Goal: Transaction & Acquisition: Download file/media

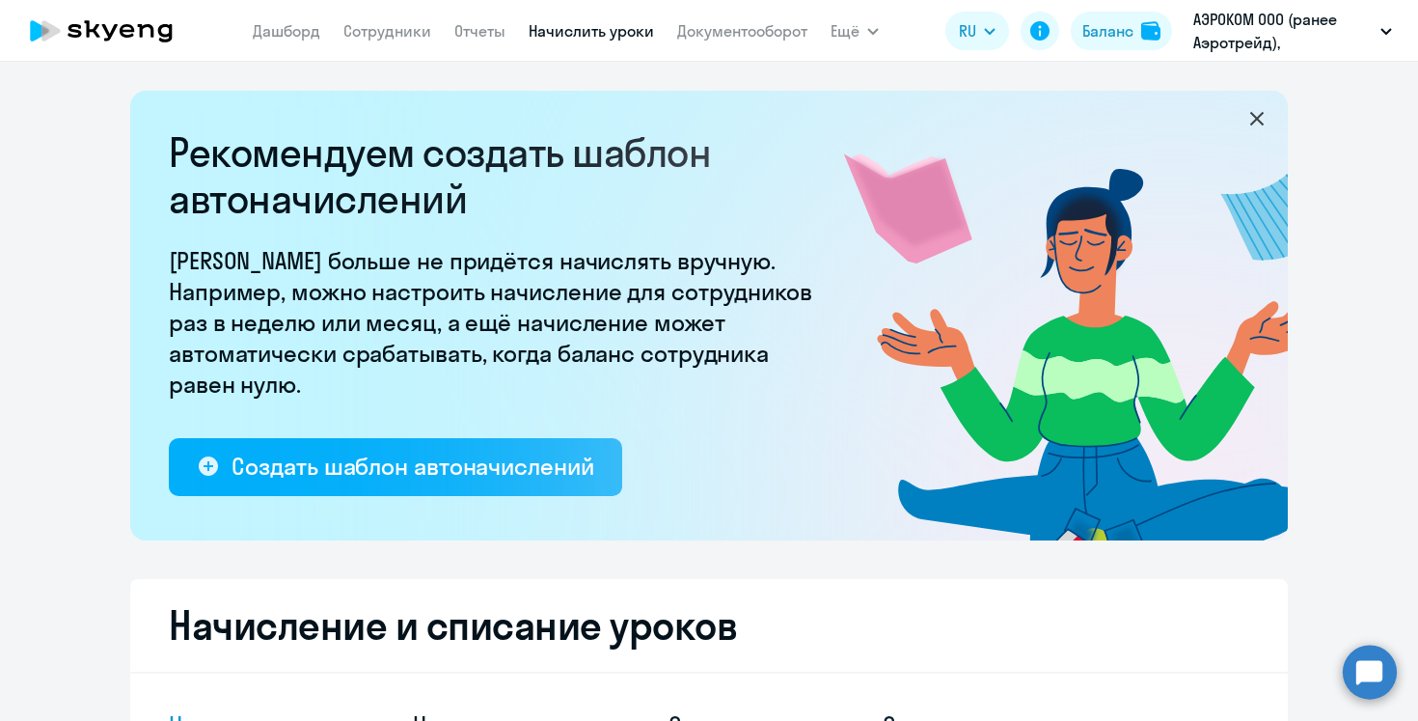
select select "10"
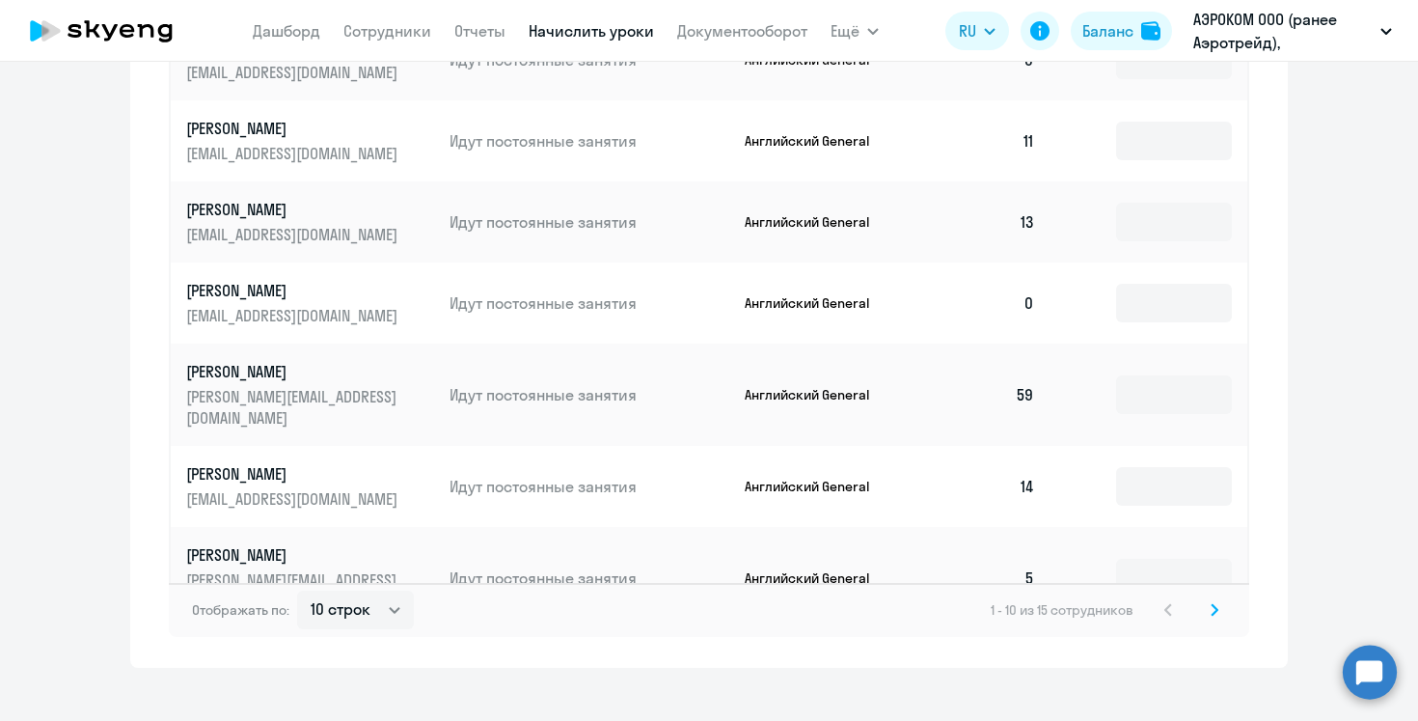
scroll to position [1238, 0]
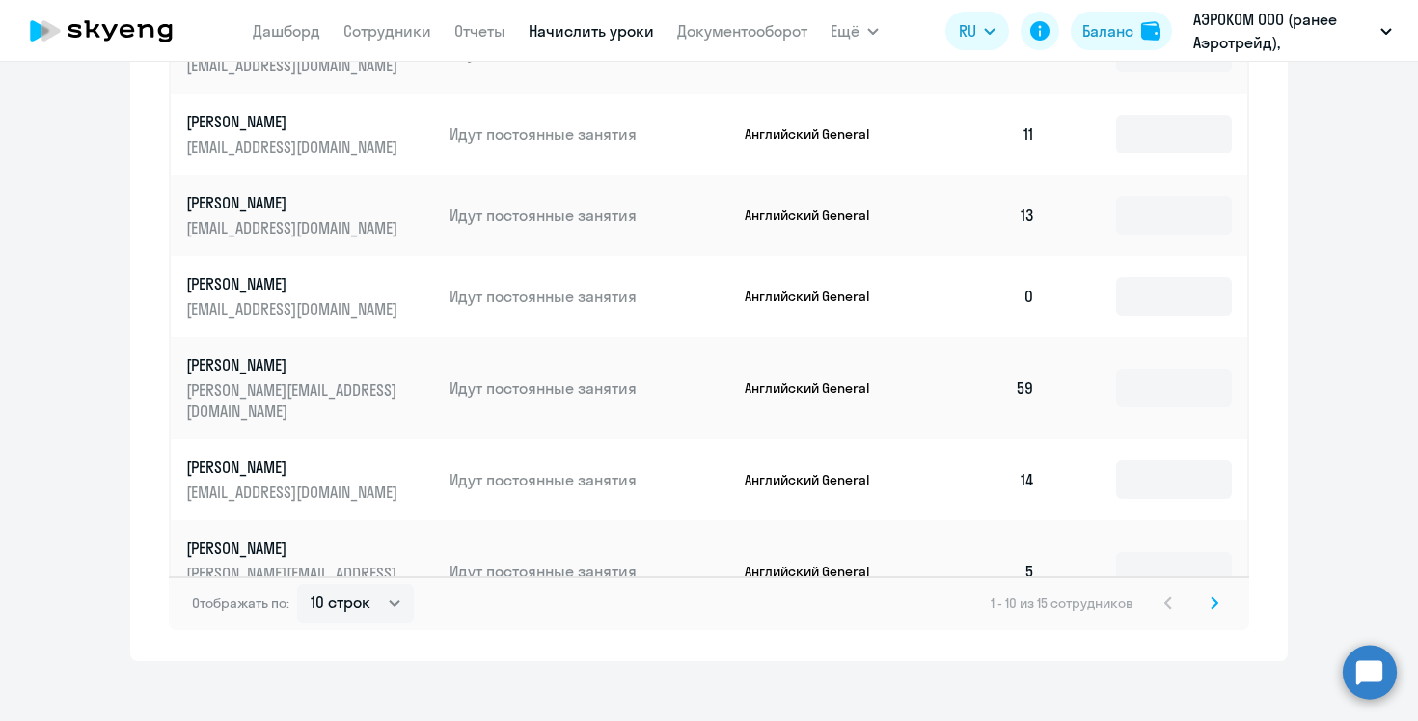
click at [1216, 596] on icon at bounding box center [1215, 603] width 8 height 14
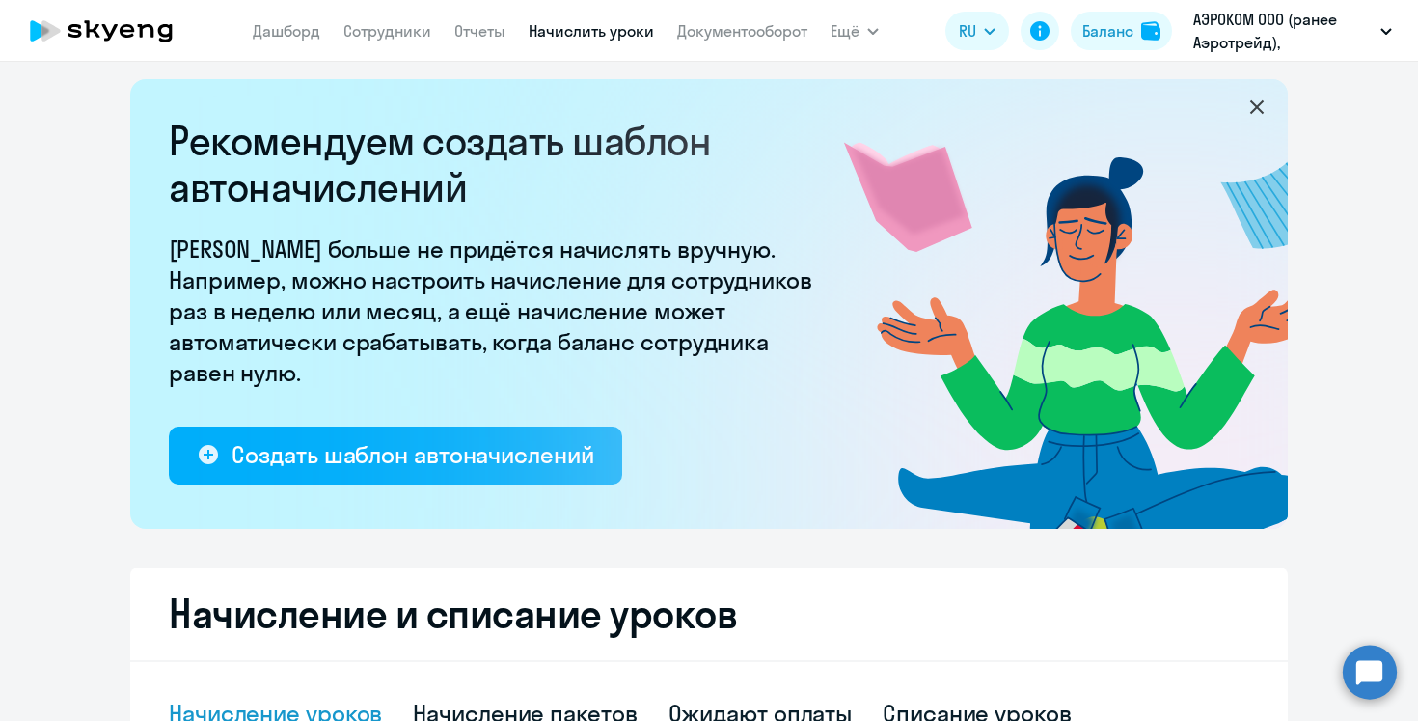
scroll to position [0, 0]
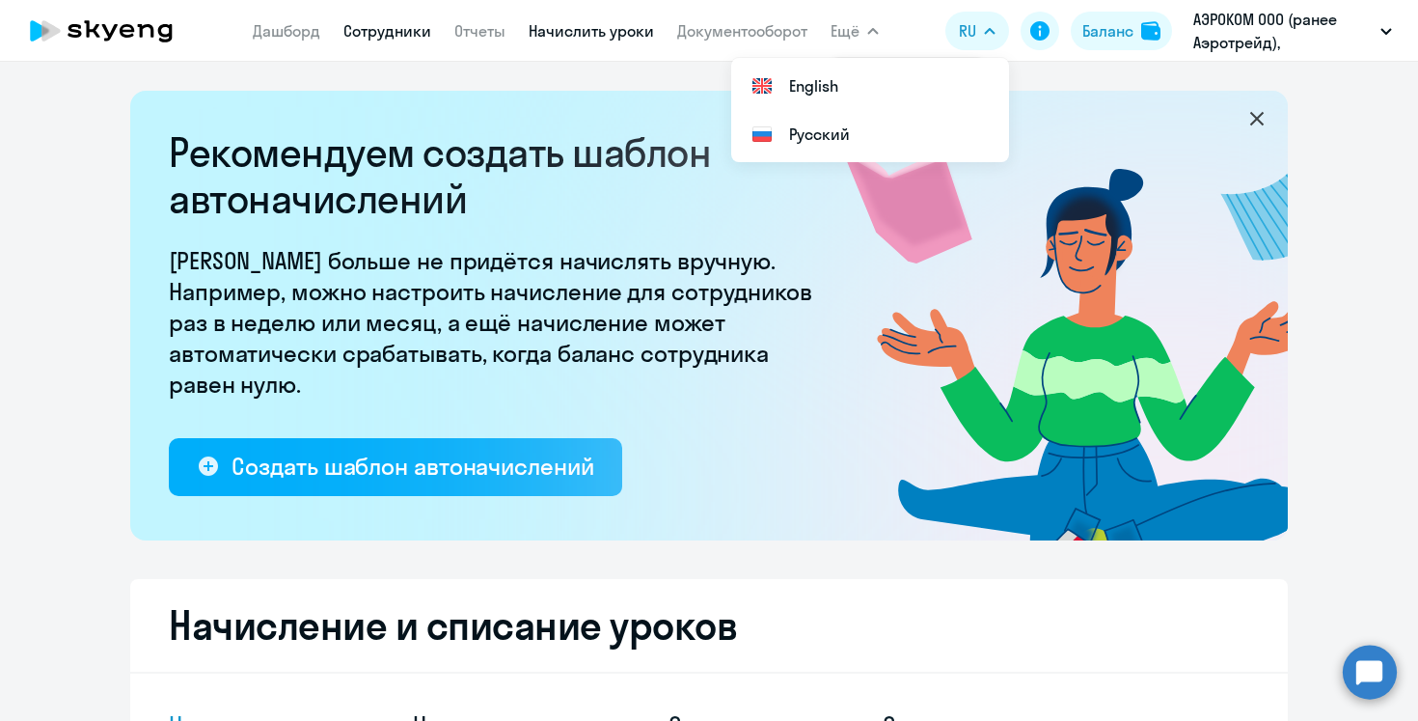
click at [403, 33] on link "Сотрудники" at bounding box center [387, 30] width 88 height 19
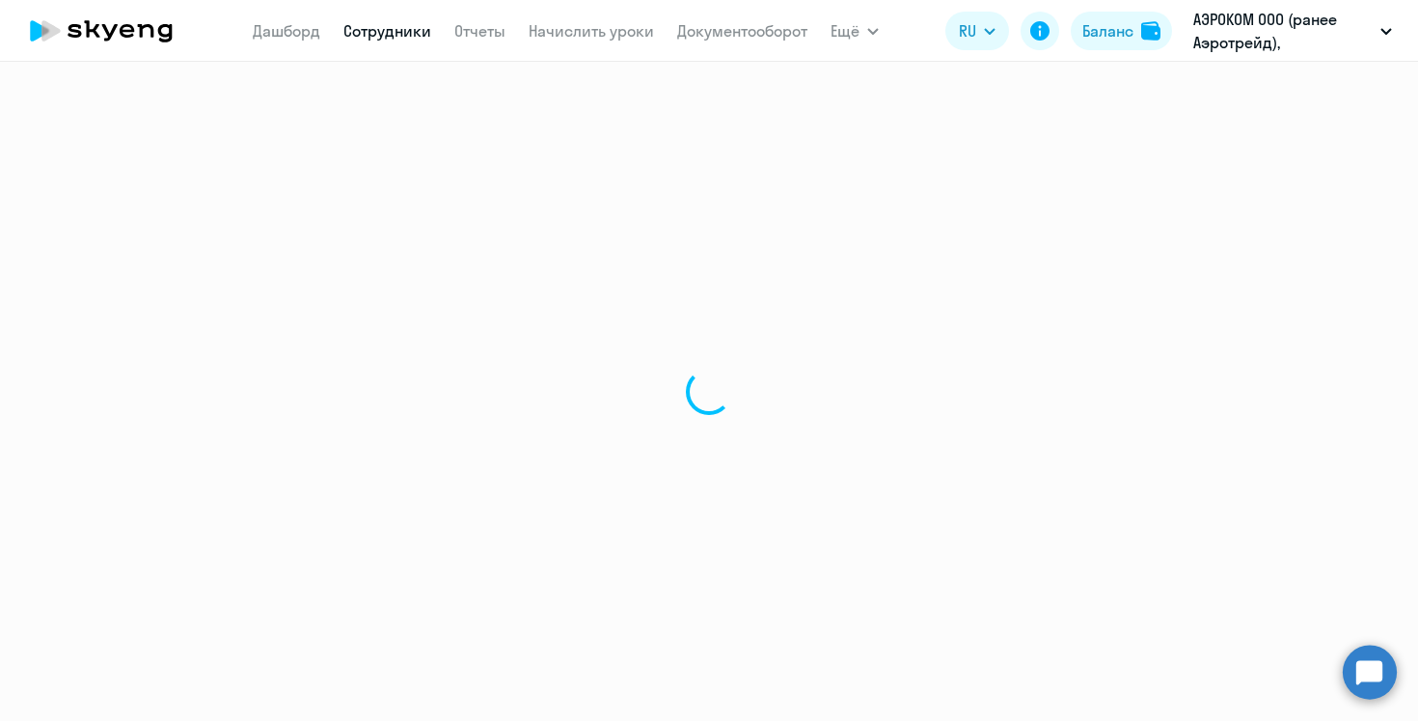
select select "30"
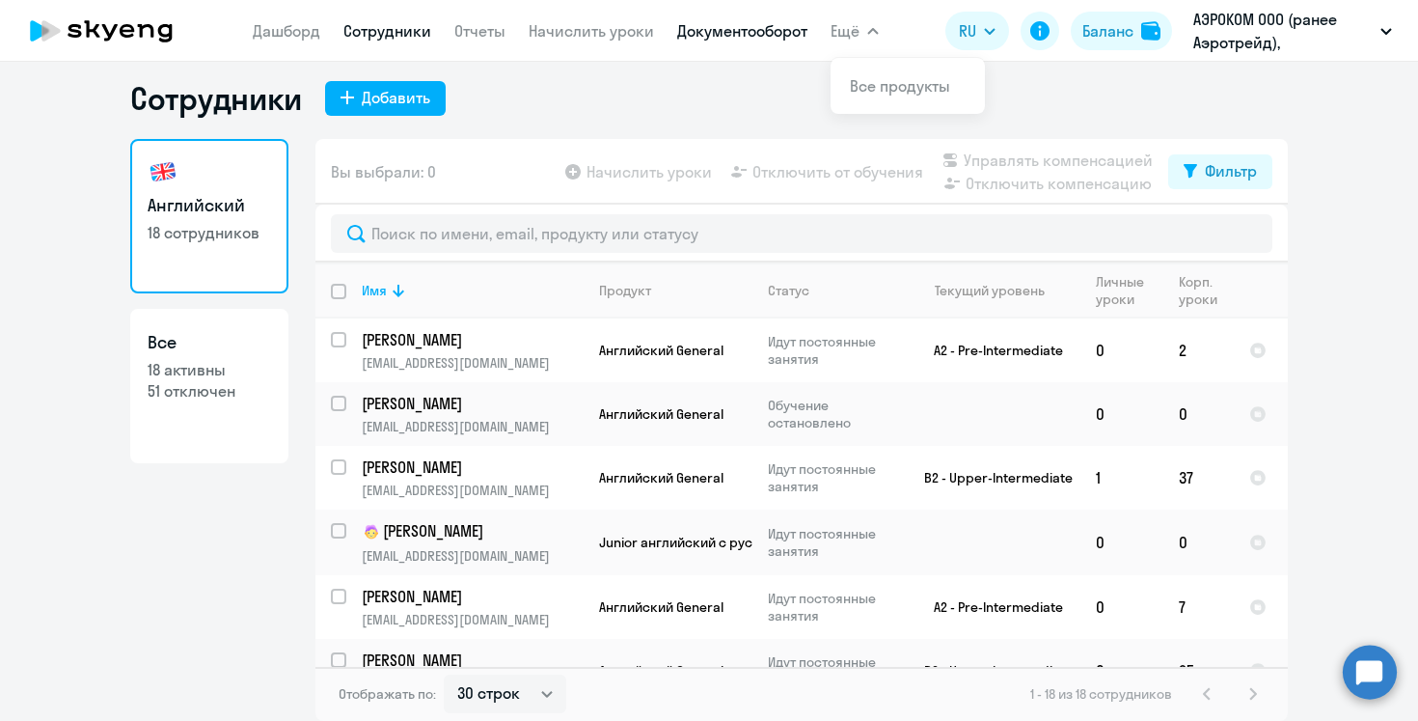
click at [744, 28] on link "Документооборот" at bounding box center [742, 30] width 130 height 19
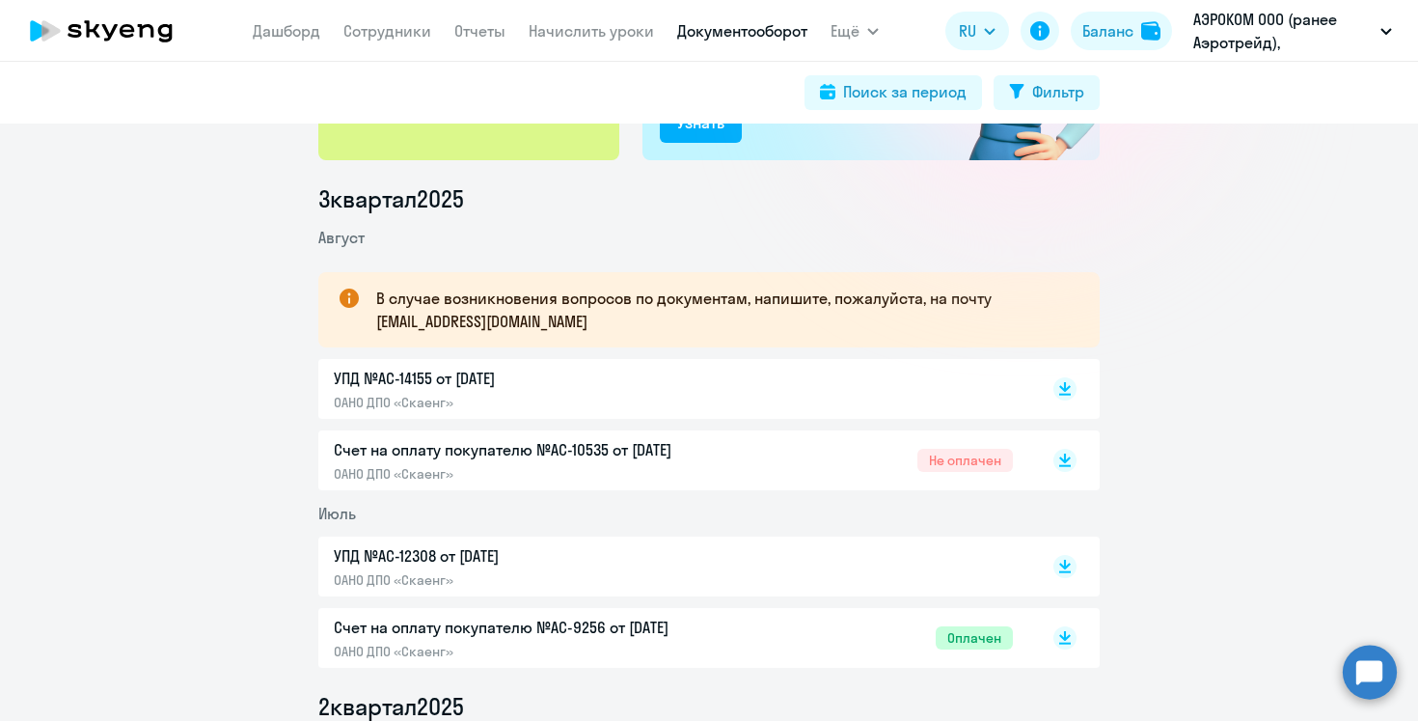
scroll to position [208, 0]
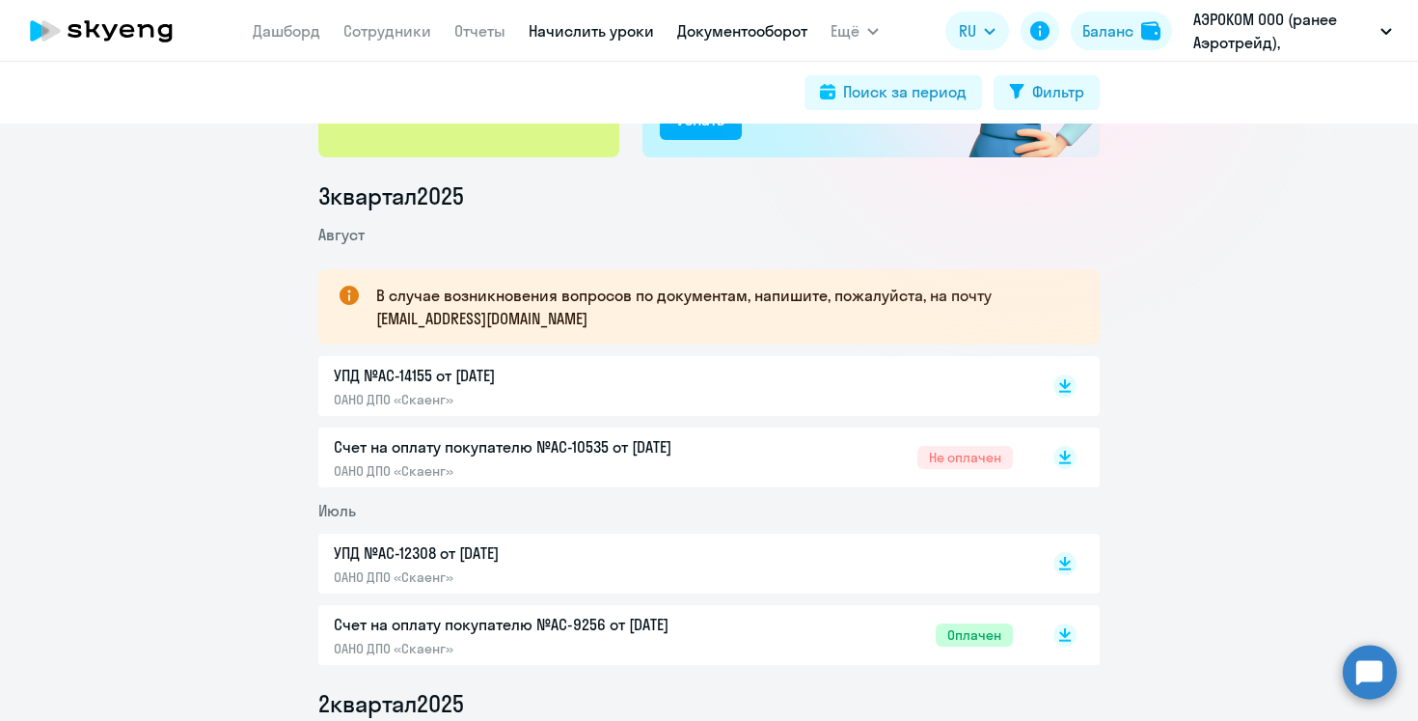
click at [616, 26] on link "Начислить уроки" at bounding box center [591, 30] width 125 height 19
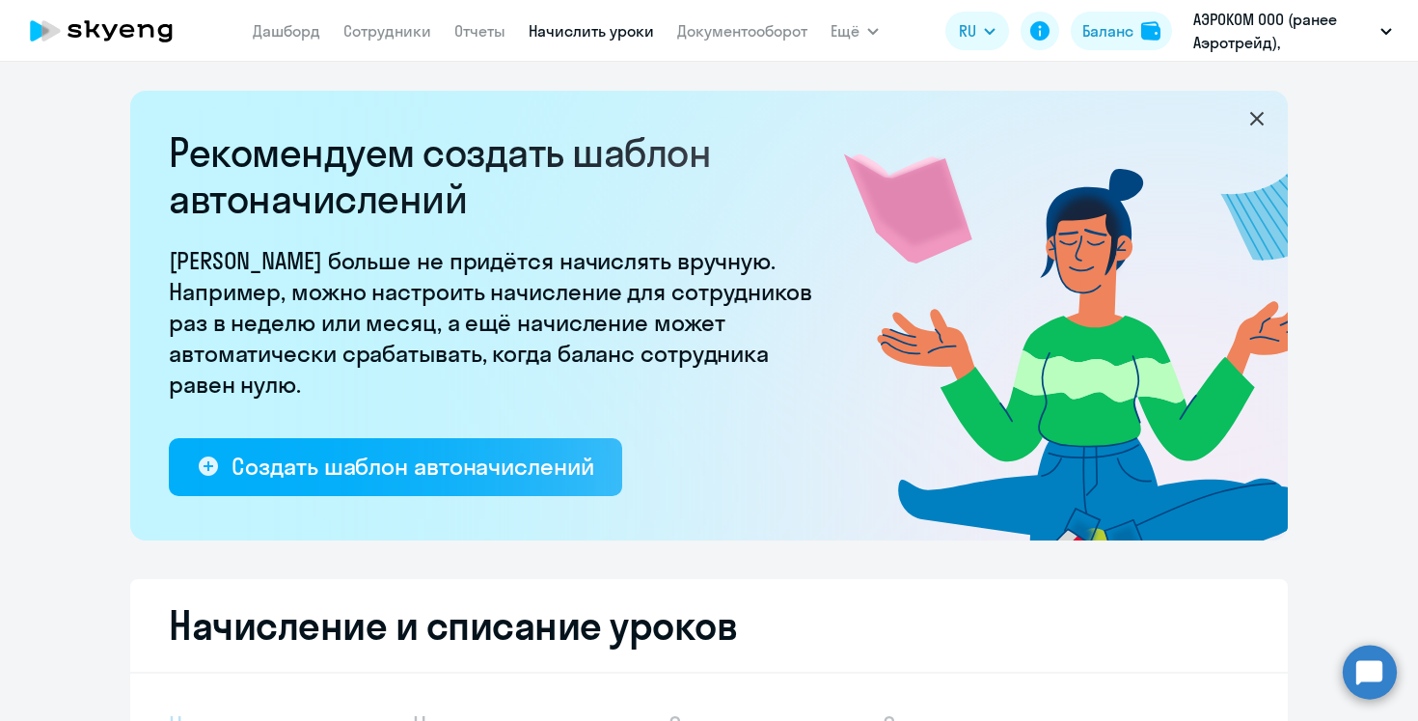
select select "10"
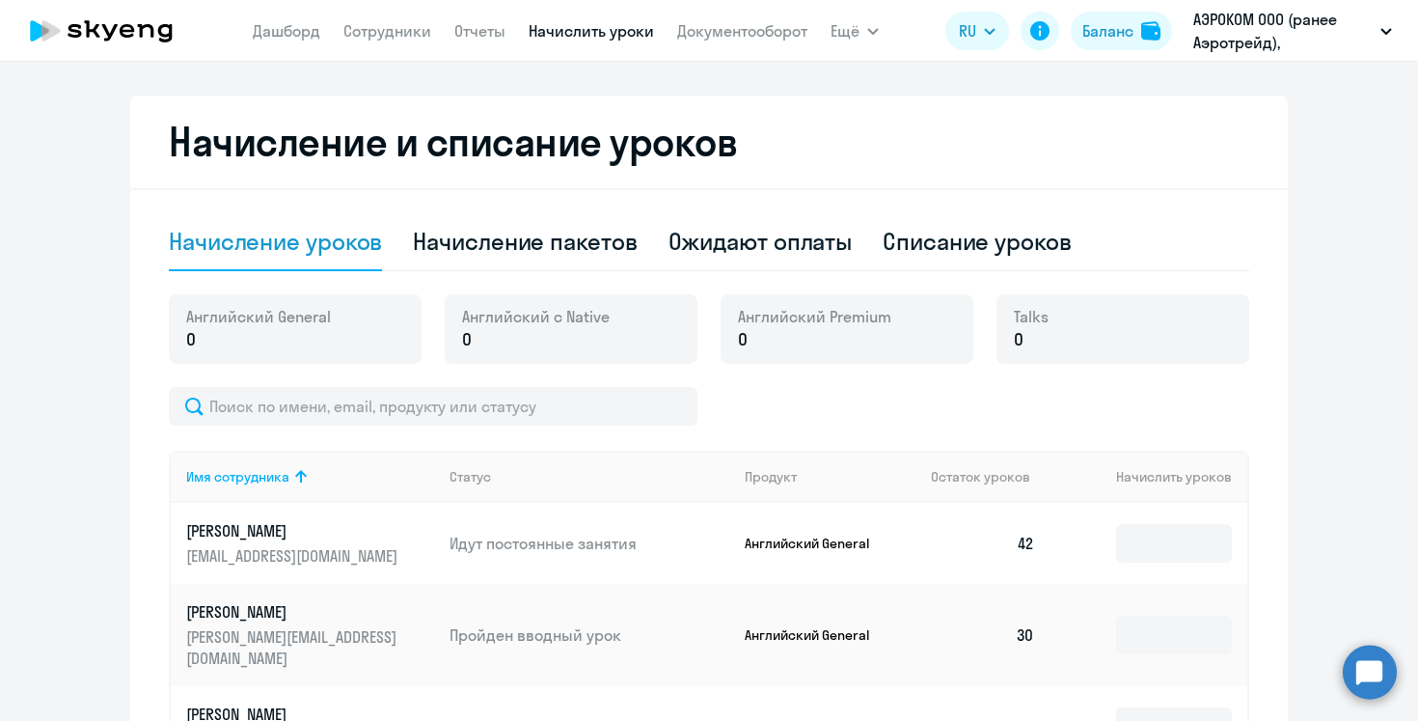
scroll to position [487, 0]
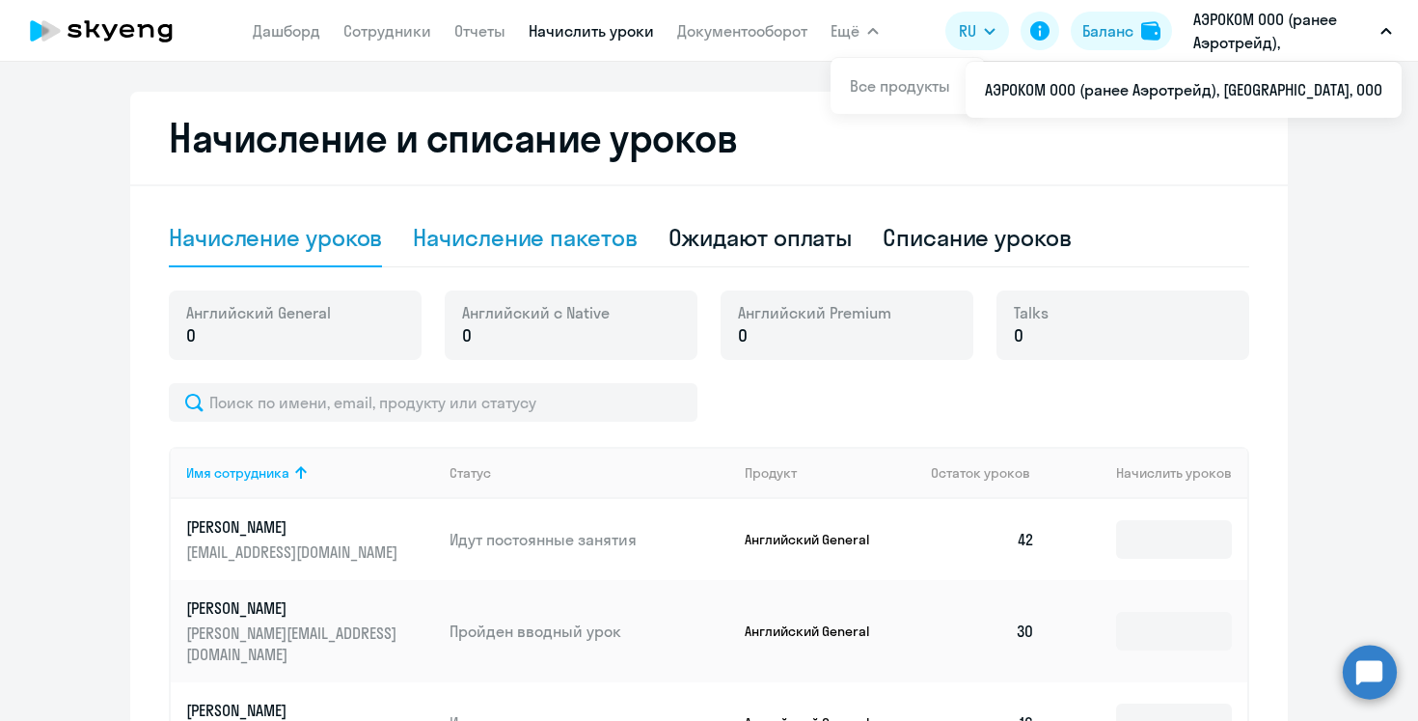
click at [580, 235] on div "Начисление пакетов" at bounding box center [525, 237] width 224 height 31
select select "10"
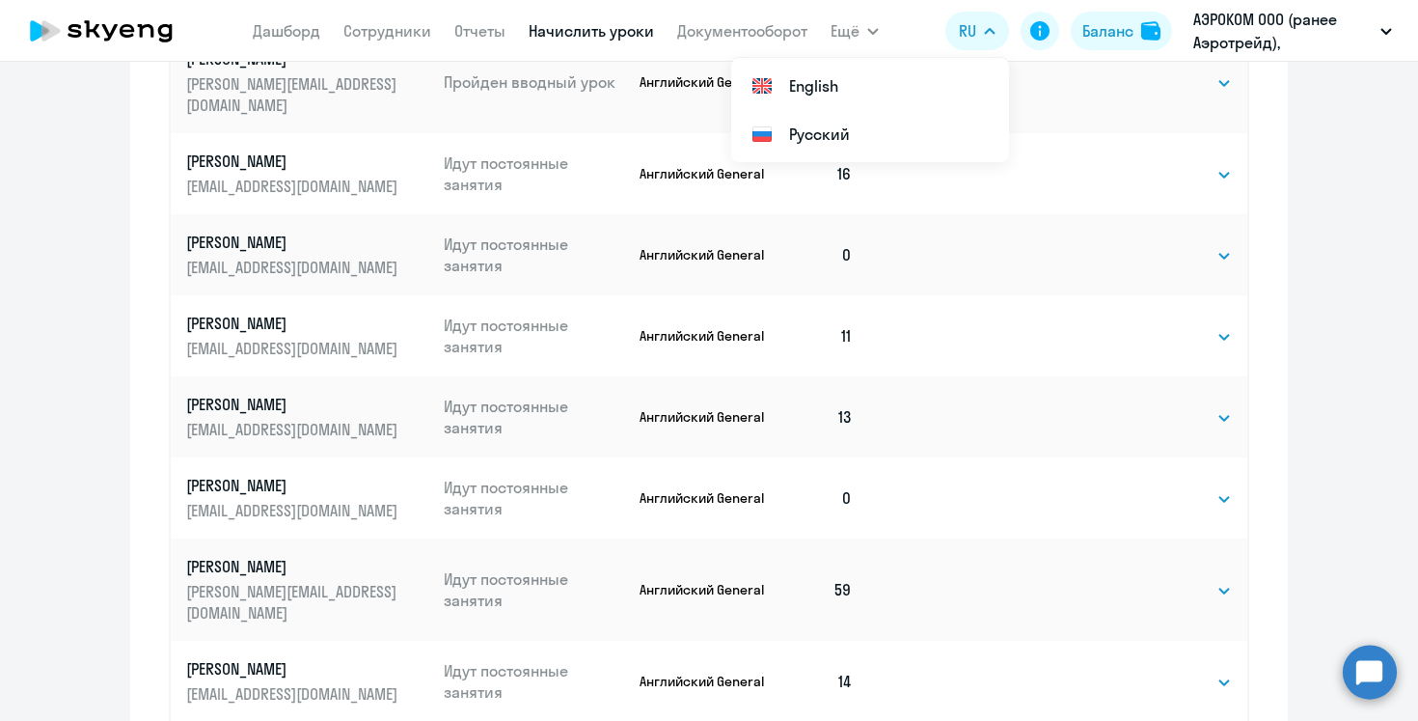
scroll to position [1117, 0]
click at [1197, 485] on select "Выбрать 4 8 16 32 64 96 128" at bounding box center [1192, 496] width 79 height 23
click at [1192, 485] on select "Выбрать 4 8 16 32 64 96 128" at bounding box center [1192, 496] width 79 height 23
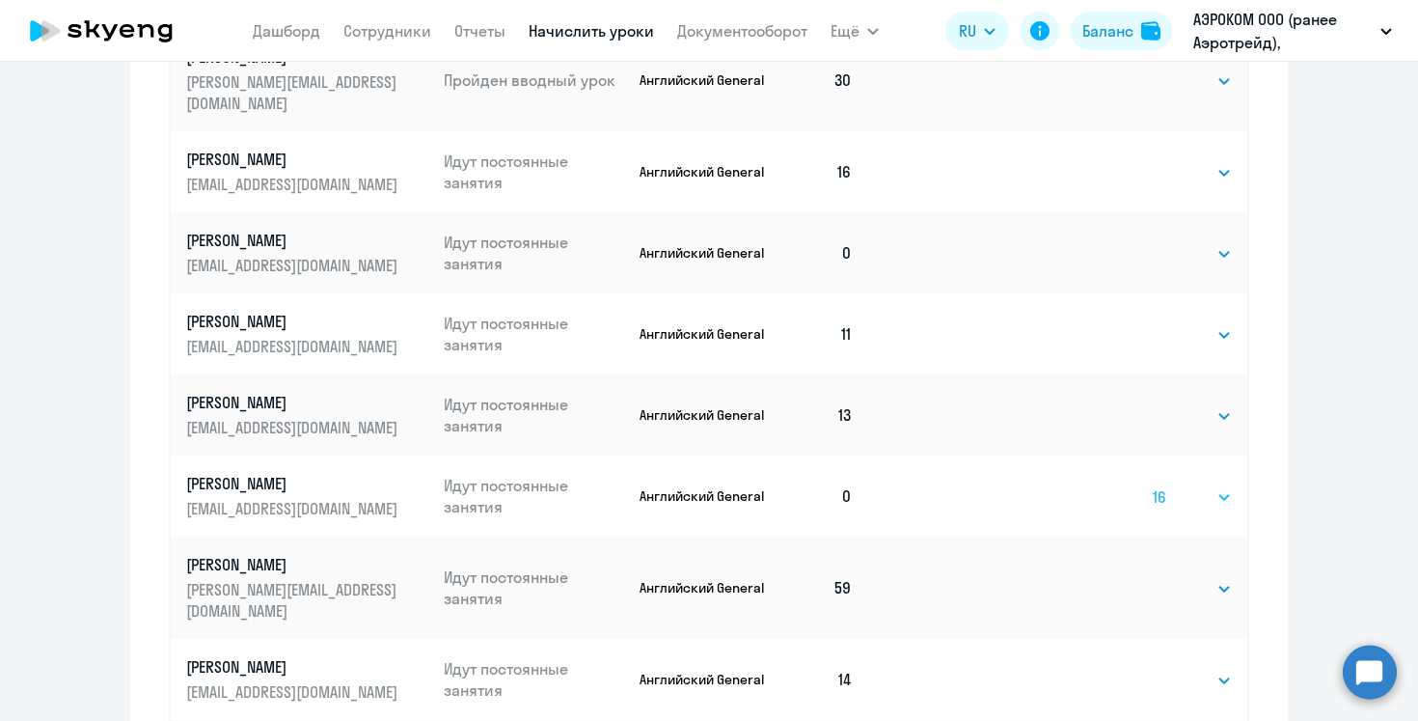
click at [1153, 485] on select "Выбрать 4 8 16 32 64 96 128" at bounding box center [1192, 496] width 79 height 23
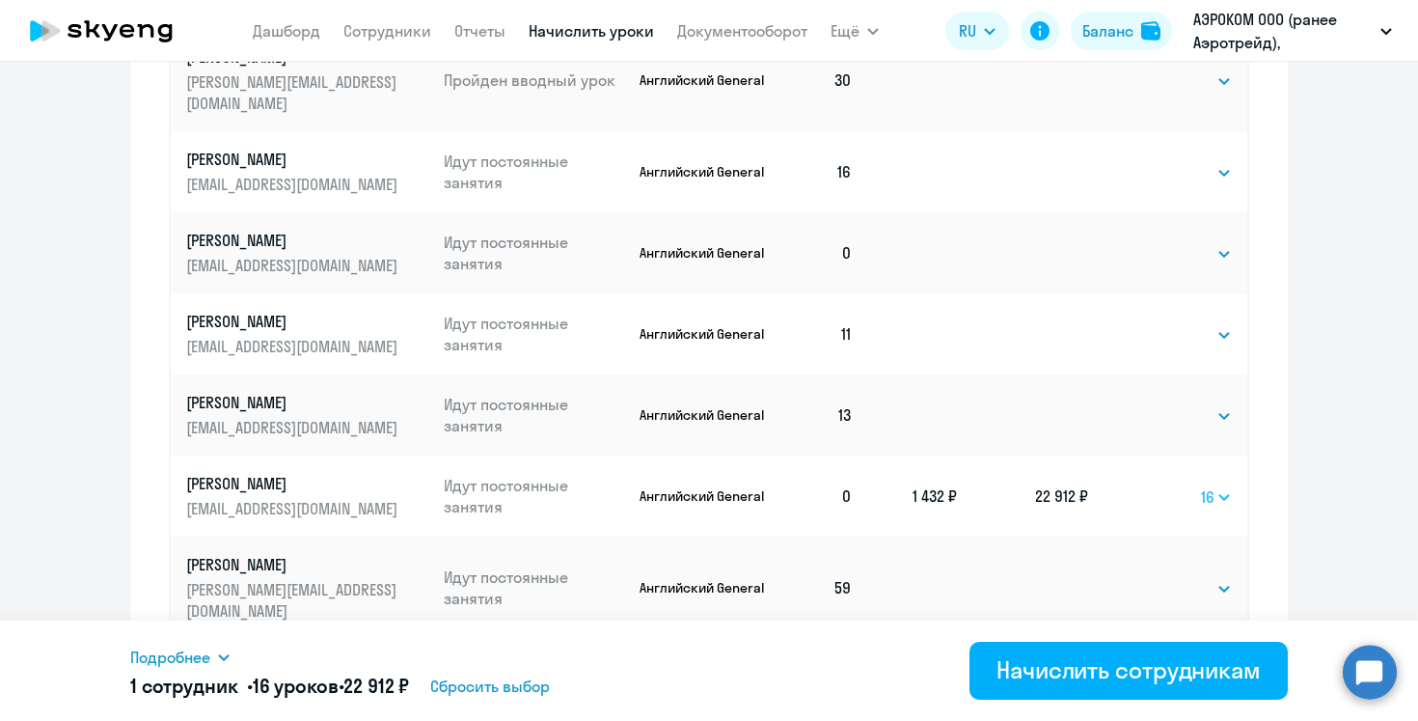
click at [1212, 485] on select "Выбрать 4 8 16 32 64 96 128" at bounding box center [1216, 496] width 31 height 23
select select "8"
click at [1201, 485] on select "Выбрать 4 8 16 32 64 96 128" at bounding box center [1216, 496] width 31 height 23
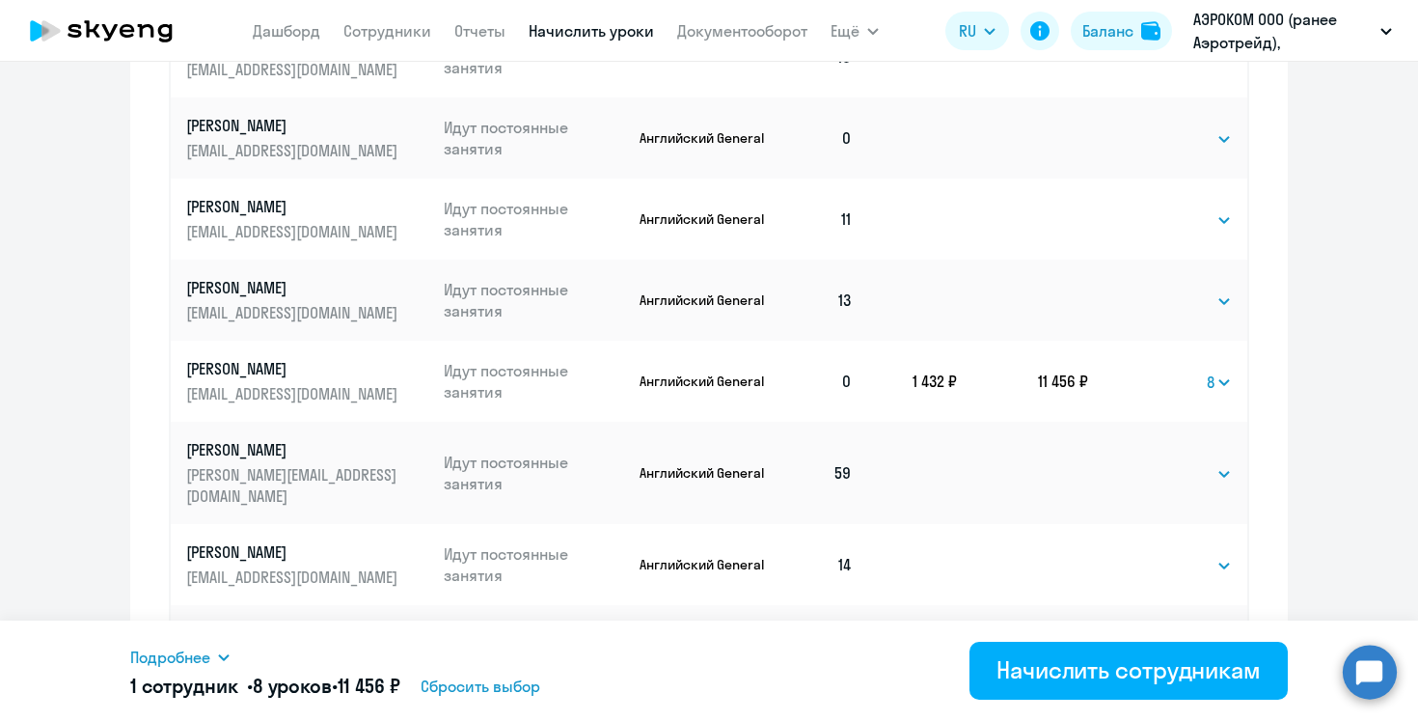
scroll to position [1231, 0]
click at [185, 647] on span "Подробнее" at bounding box center [170, 656] width 80 height 23
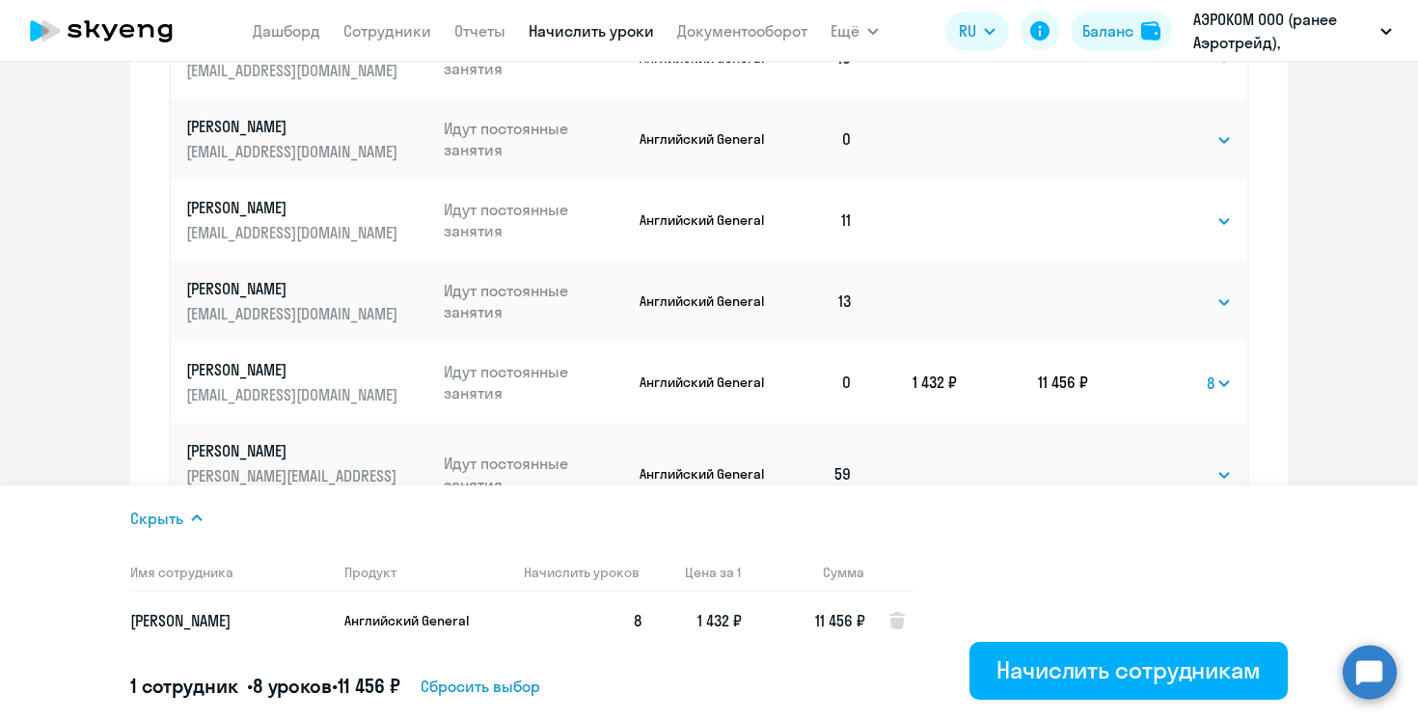
click at [194, 523] on icon at bounding box center [196, 517] width 15 height 15
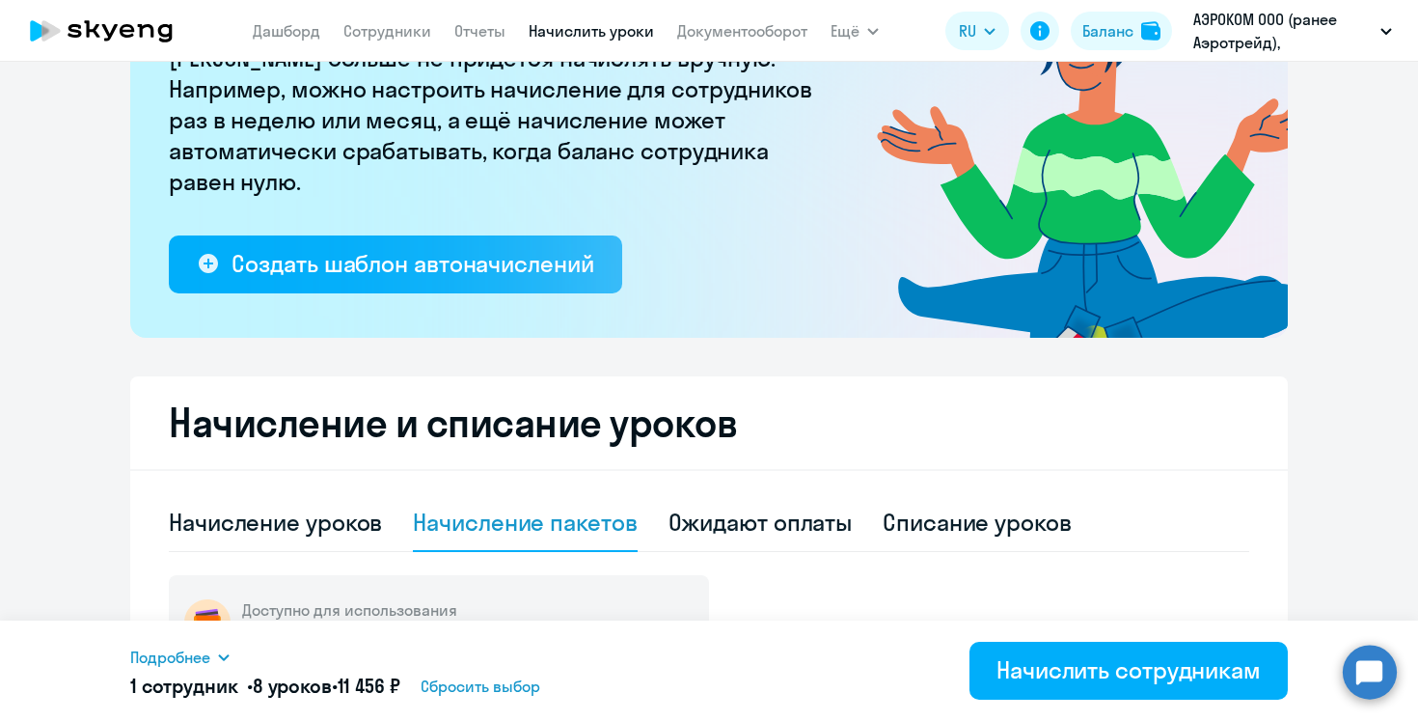
scroll to position [206, 0]
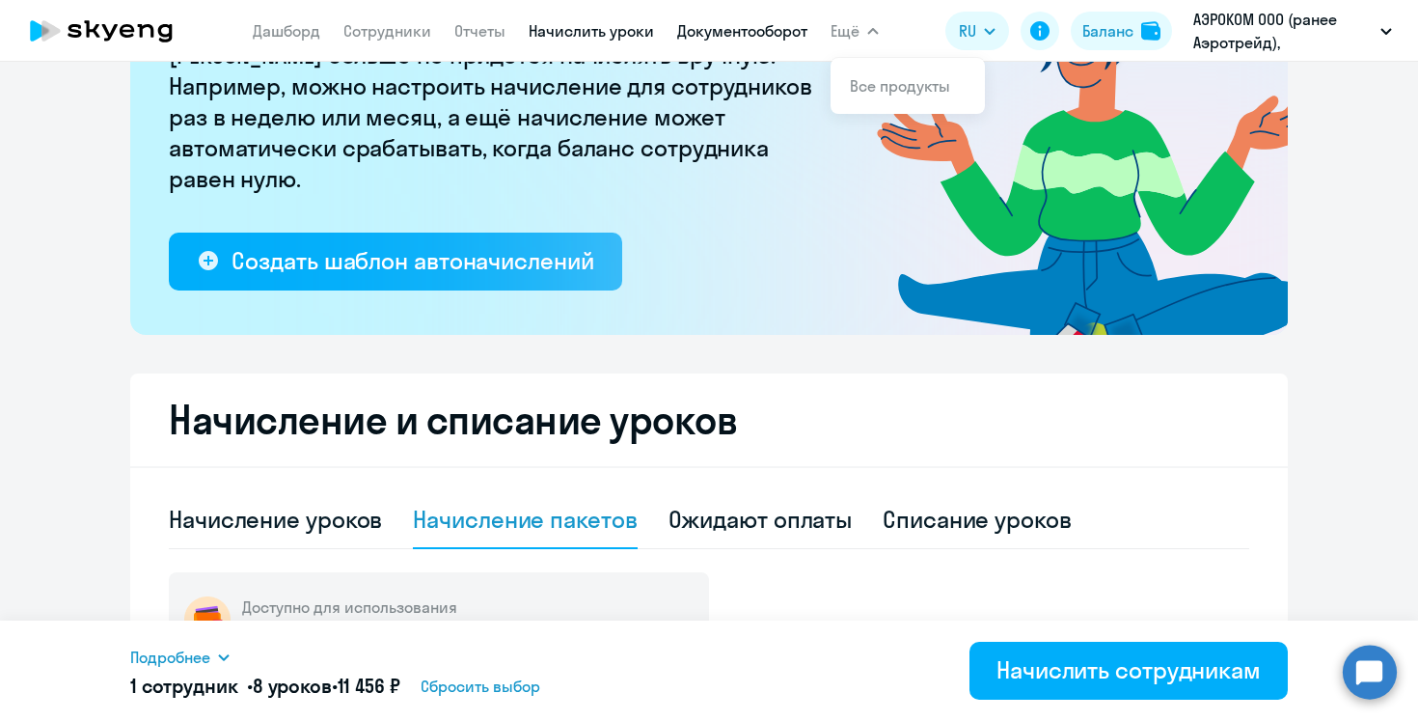
click at [768, 23] on link "Документооборот" at bounding box center [742, 30] width 130 height 19
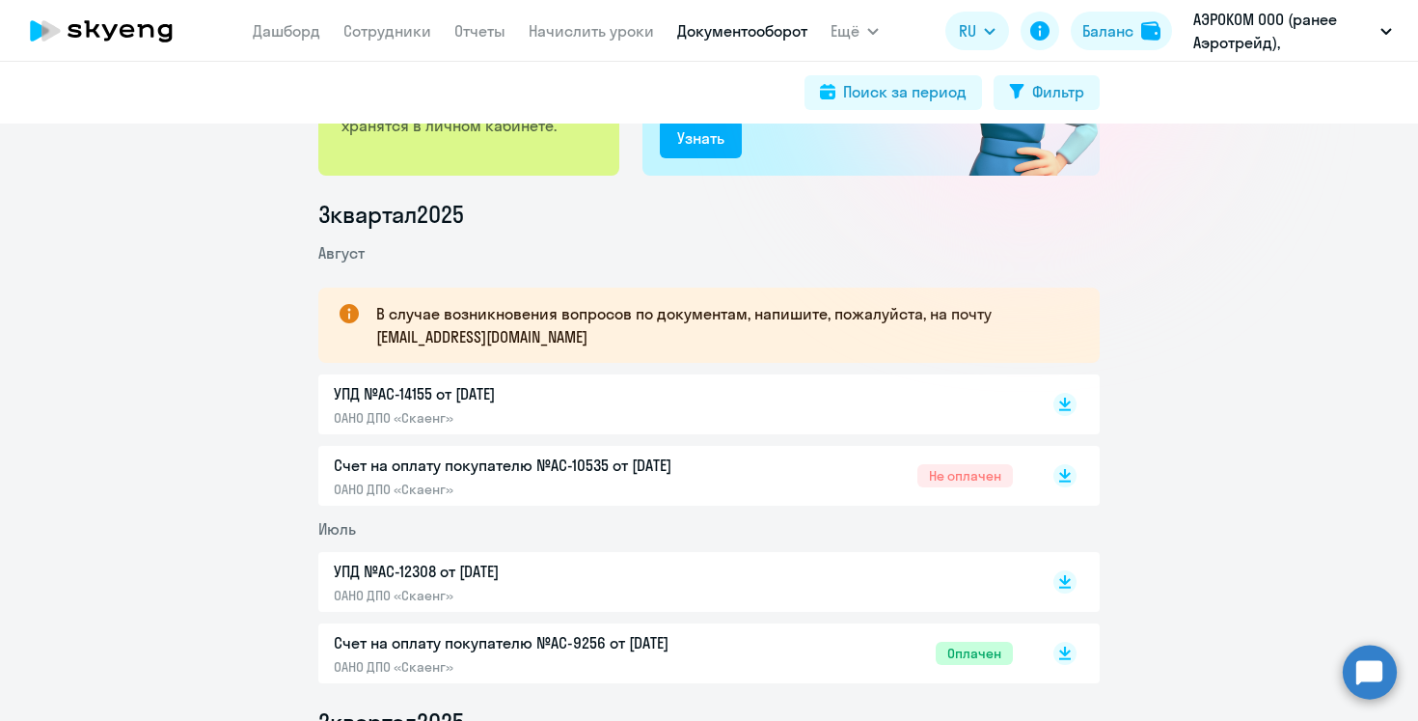
scroll to position [192, 0]
click at [604, 467] on p "Счет на оплату покупателю №AC-10535 от [DATE]" at bounding box center [536, 463] width 405 height 23
click at [801, 398] on div "УПД №AC-14155 от [DATE] ОАНО ДПО «Скаенг»" at bounding box center [673, 402] width 679 height 44
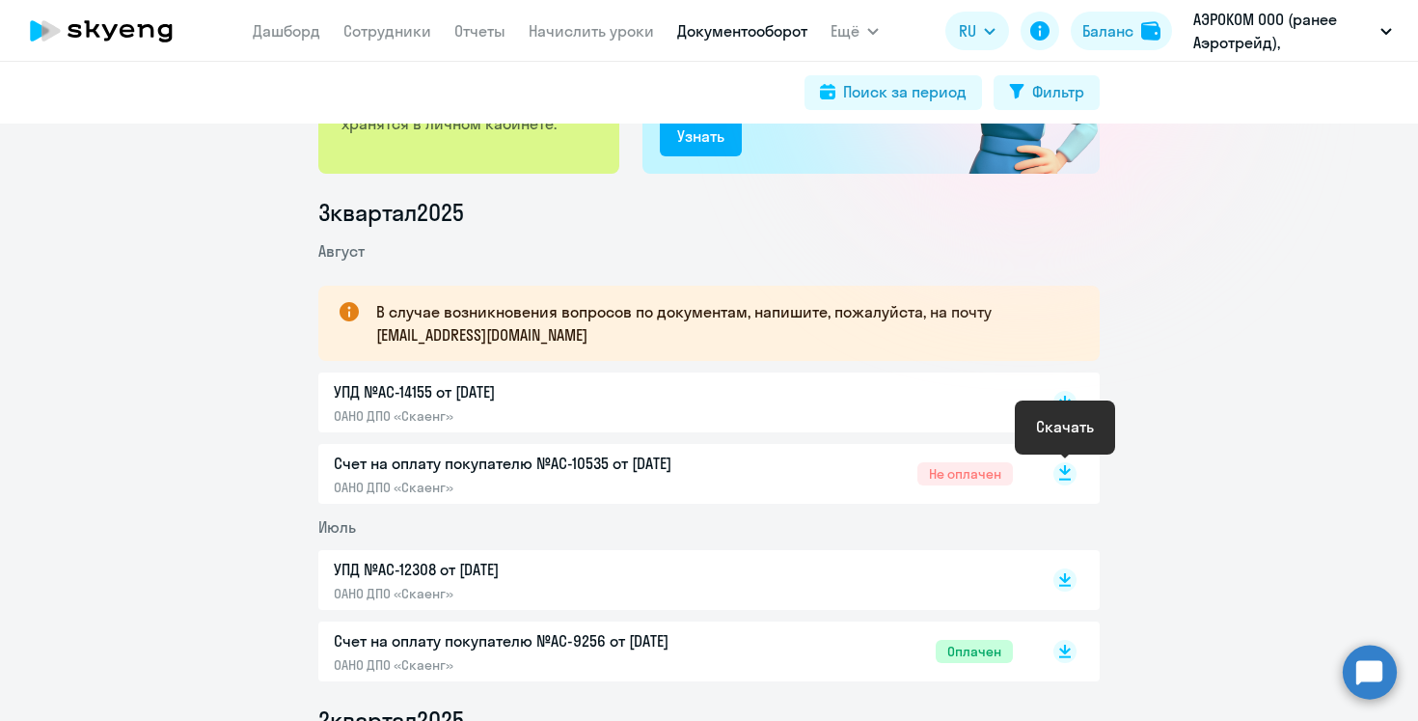
click at [1063, 466] on rect at bounding box center [1065, 473] width 23 height 23
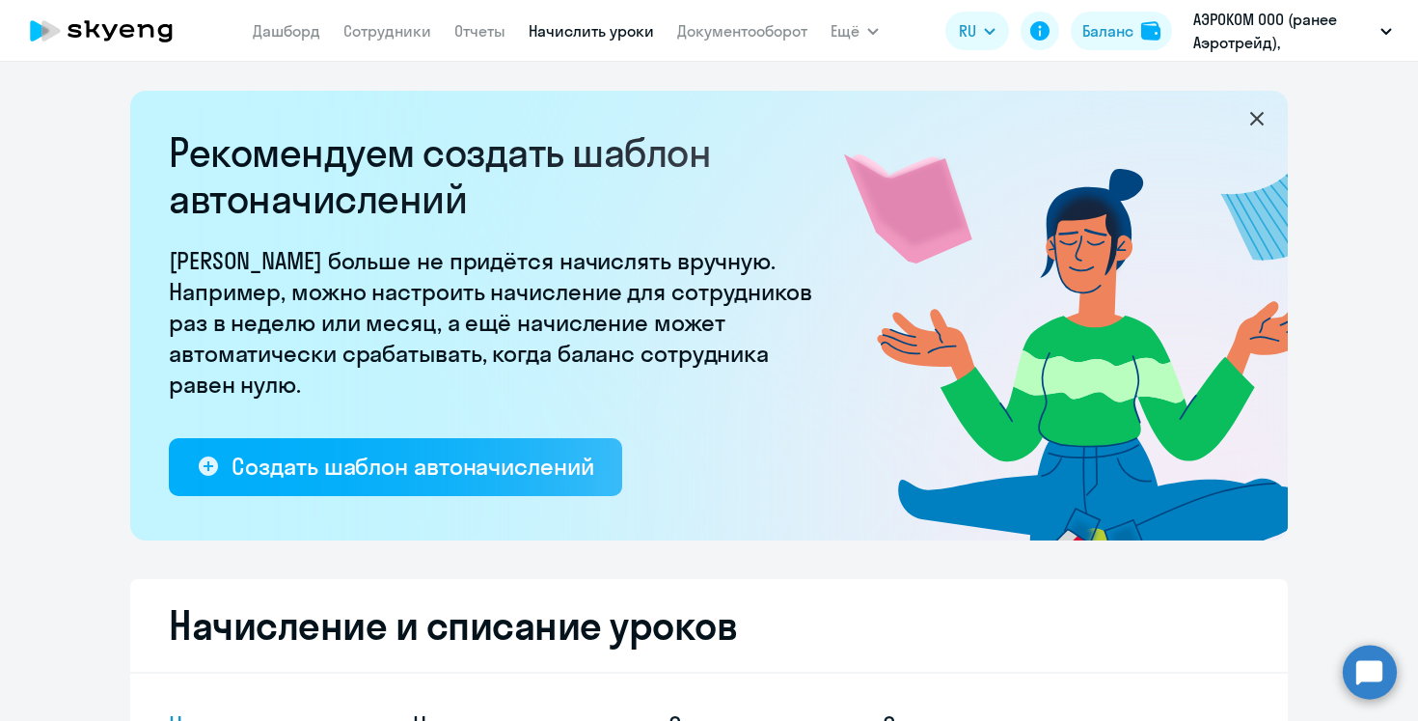
select select "10"
click at [371, 46] on nav "Дашборд Сотрудники Отчеты Начислить уроки Документооборот" at bounding box center [530, 31] width 555 height 39
click at [313, 33] on link "Дашборд" at bounding box center [287, 30] width 68 height 19
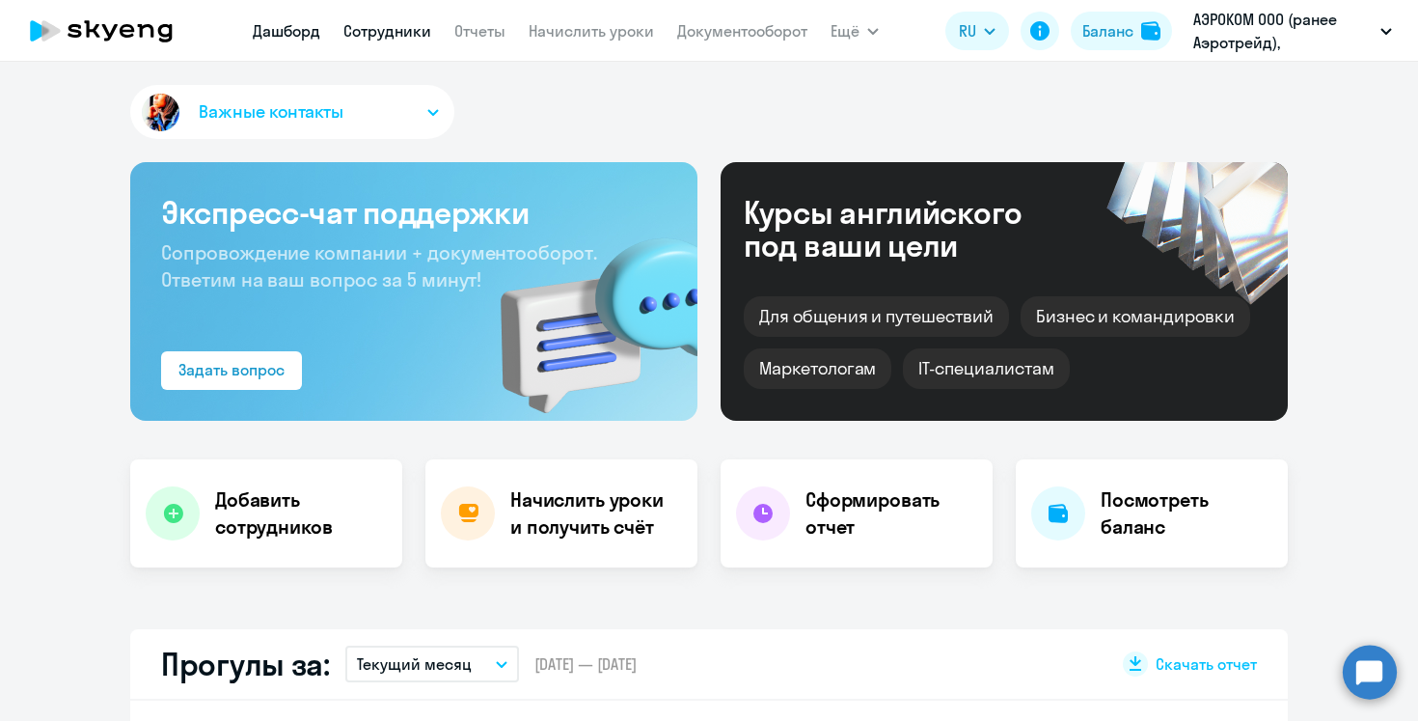
click at [376, 27] on link "Сотрудники" at bounding box center [387, 30] width 88 height 19
select select "30"
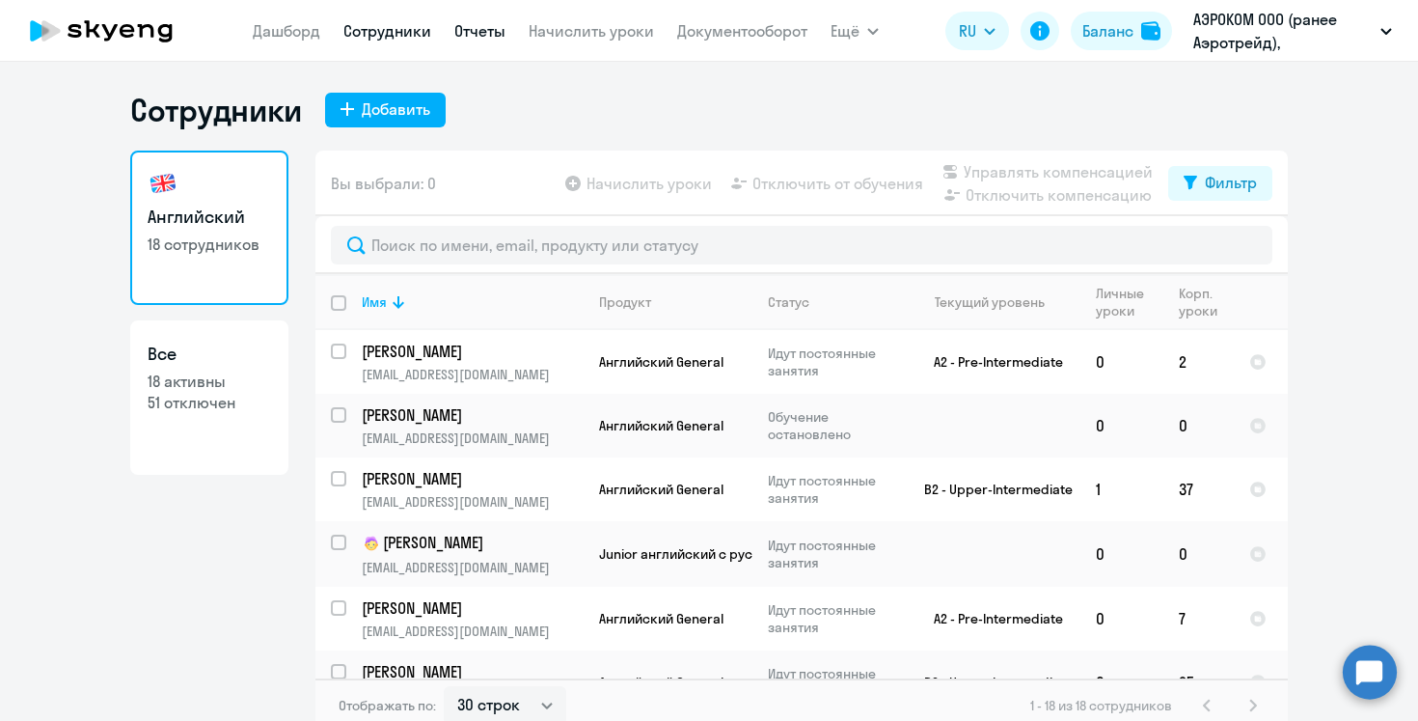
click at [481, 23] on link "Отчеты" at bounding box center [479, 30] width 51 height 19
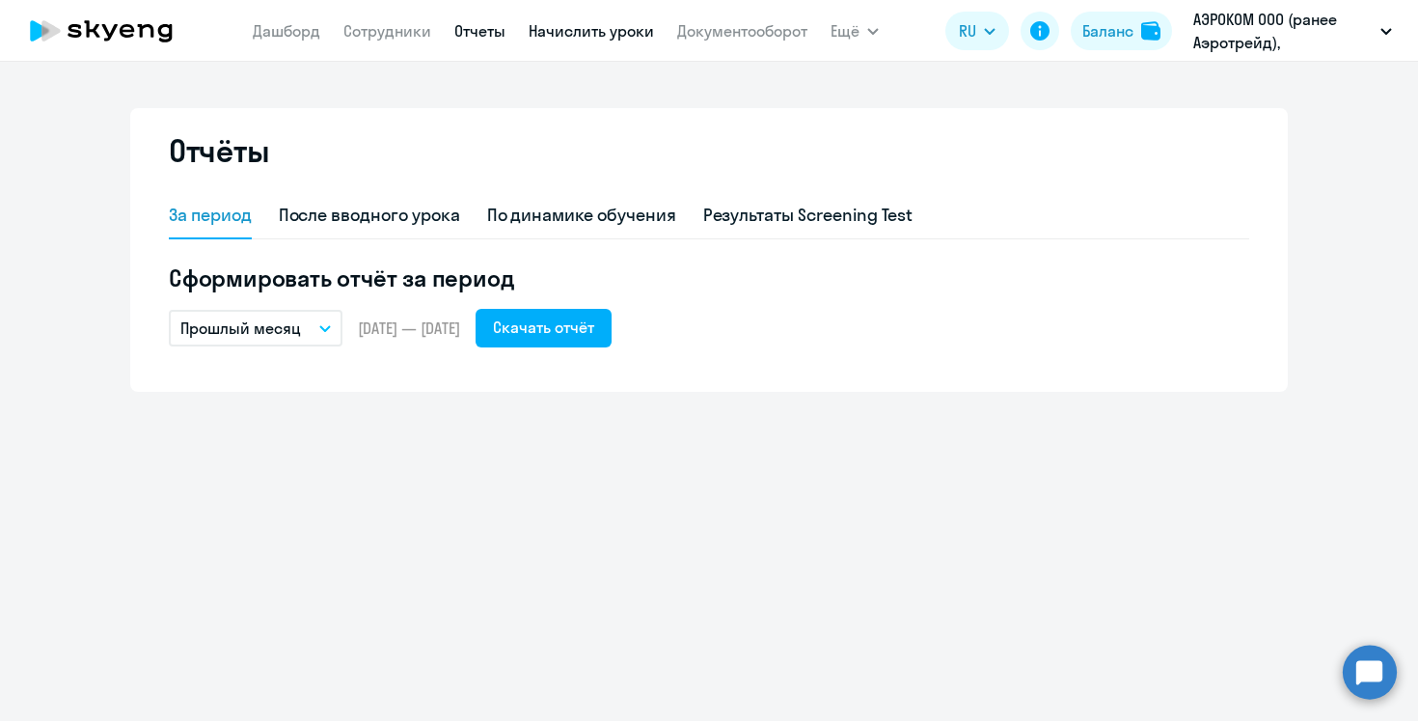
click at [557, 27] on link "Начислить уроки" at bounding box center [591, 30] width 125 height 19
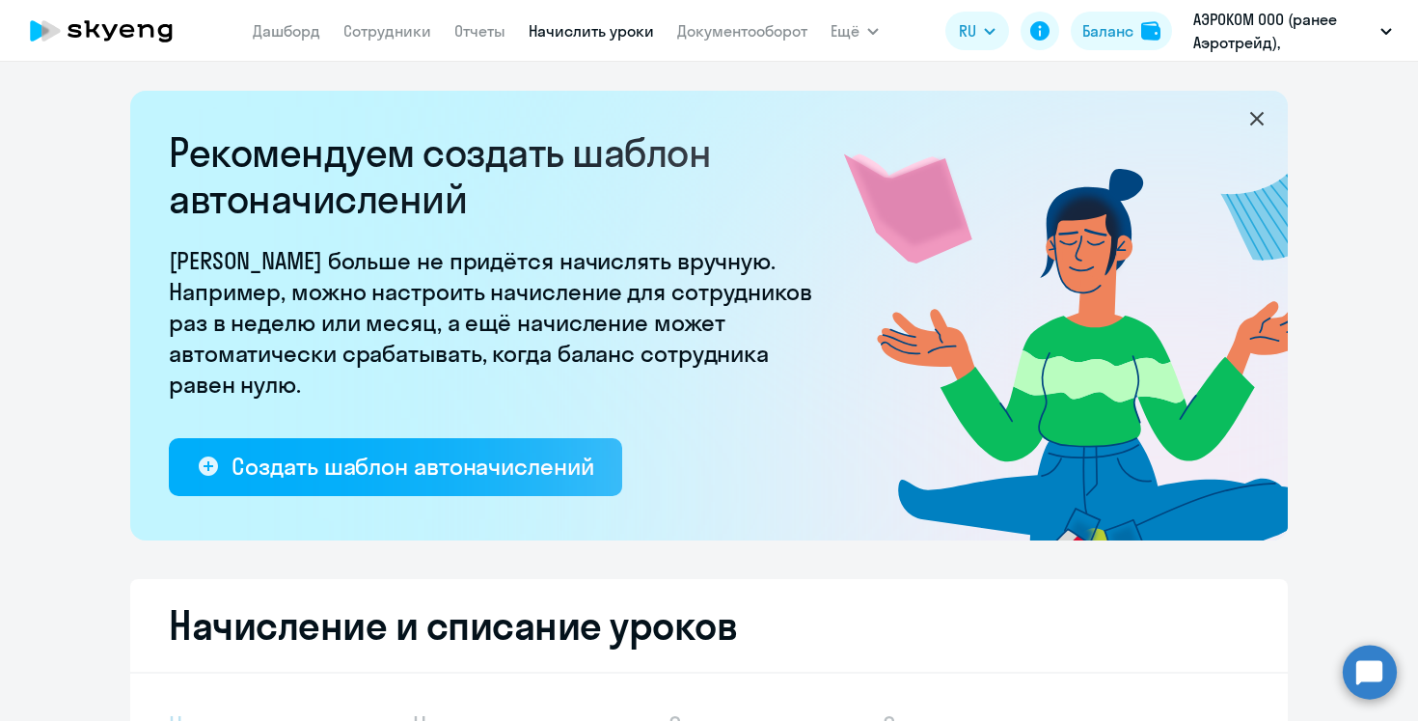
select select "10"
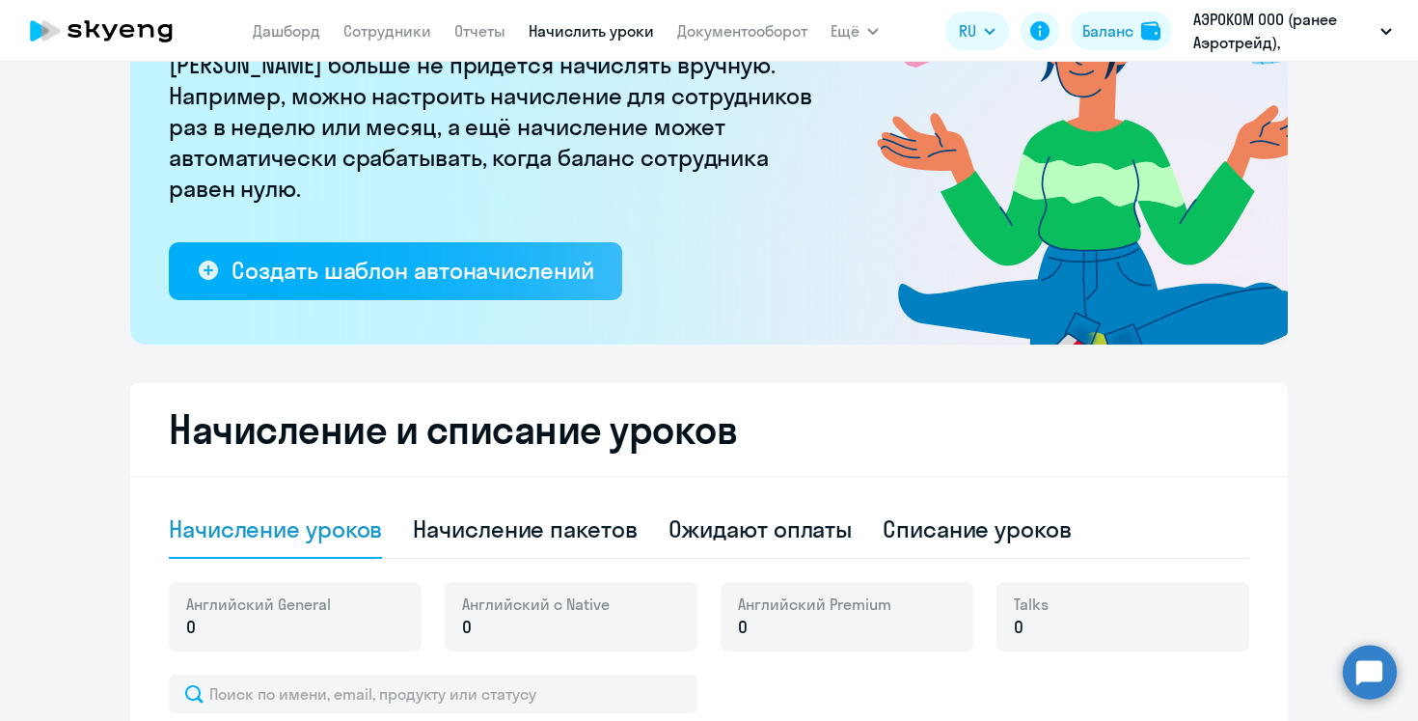
scroll to position [189, 0]
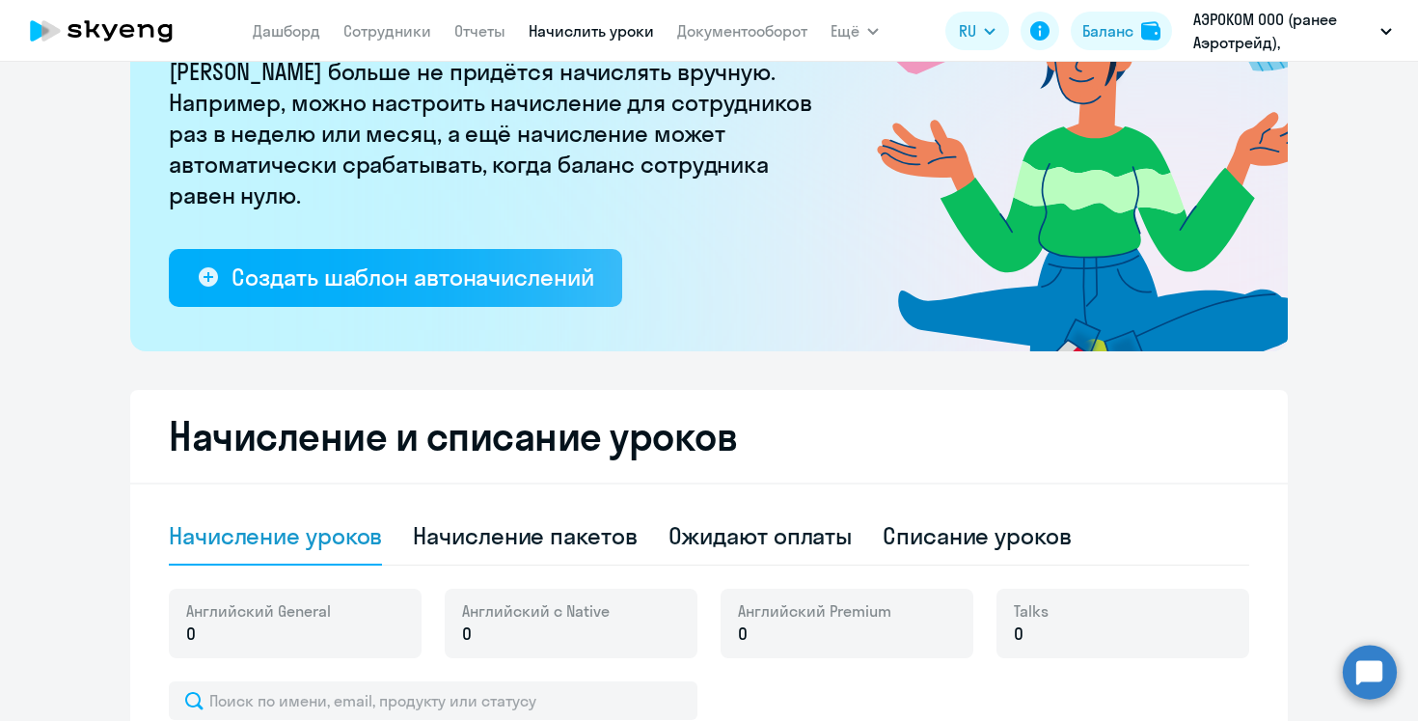
click at [754, 41] on app-menu-item-link "Документооборот" at bounding box center [742, 31] width 130 height 24
click at [834, 39] on span "Ещё" at bounding box center [845, 30] width 29 height 23
click at [861, 34] on button "Ещё" at bounding box center [855, 31] width 48 height 39
click at [883, 92] on link "Все продукты" at bounding box center [900, 85] width 100 height 19
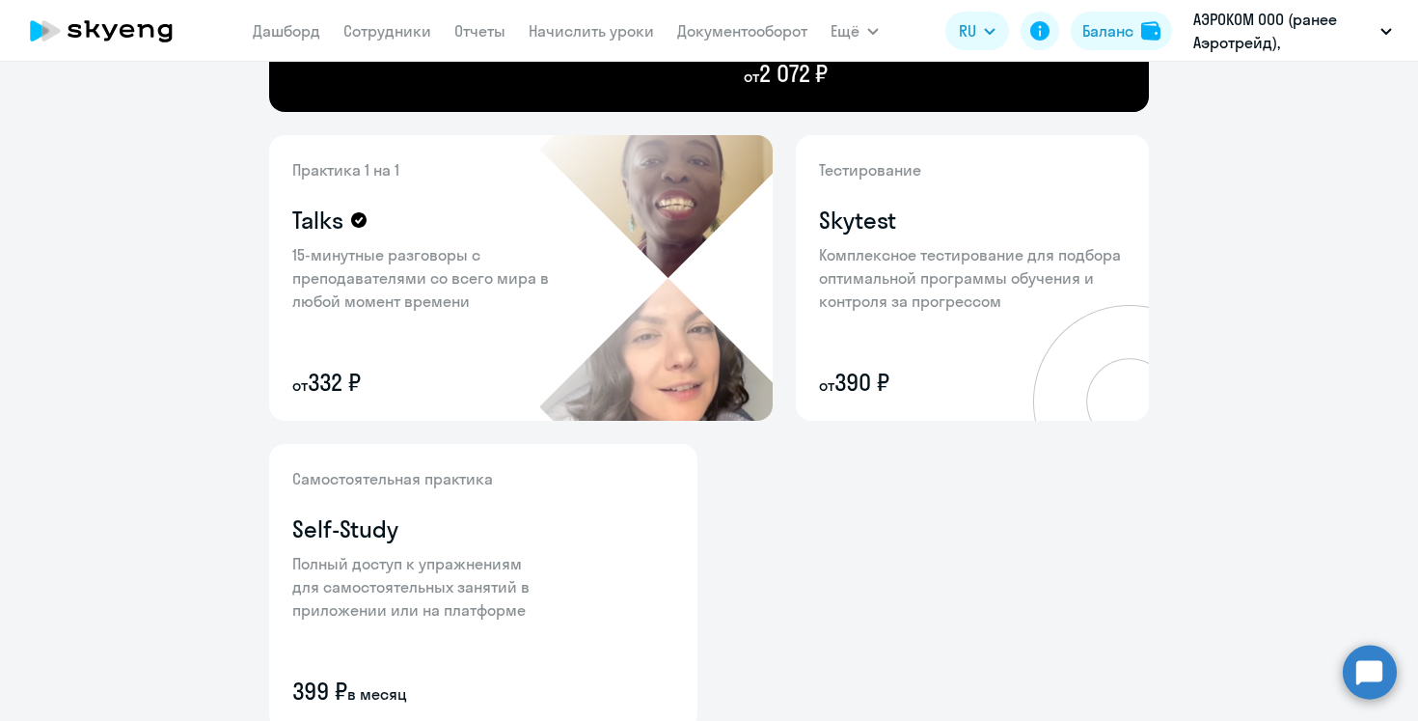
scroll to position [638, 0]
